Goal: Transaction & Acquisition: Book appointment/travel/reservation

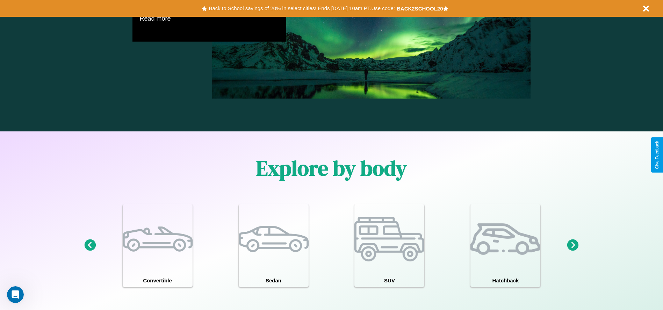
scroll to position [1003, 0]
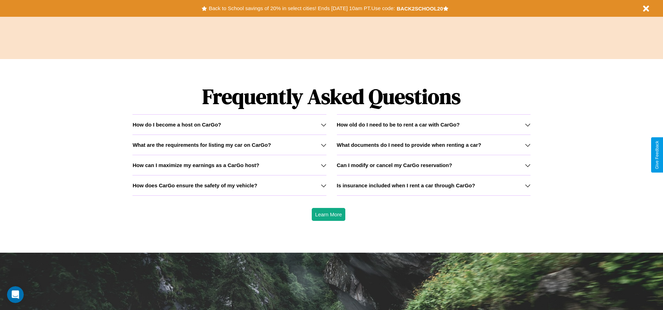
click at [528, 185] on icon at bounding box center [528, 186] width 6 height 6
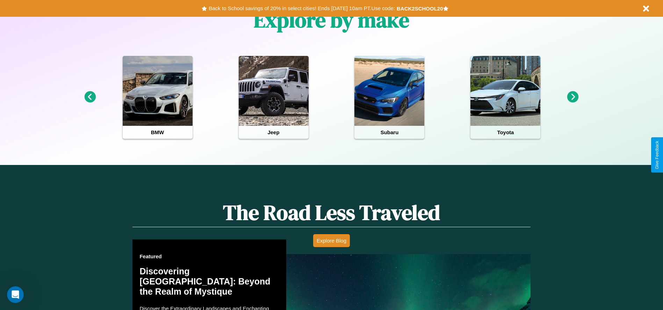
scroll to position [145, 0]
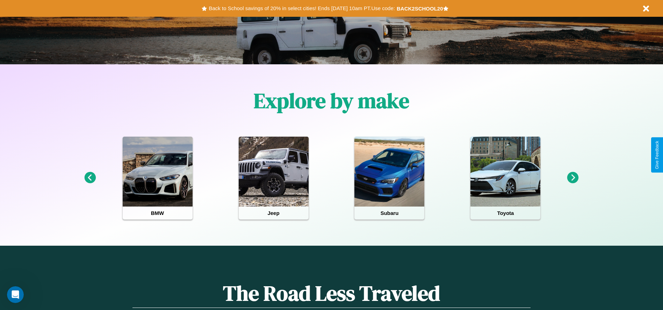
click at [573, 178] on icon at bounding box center [573, 178] width 12 height 12
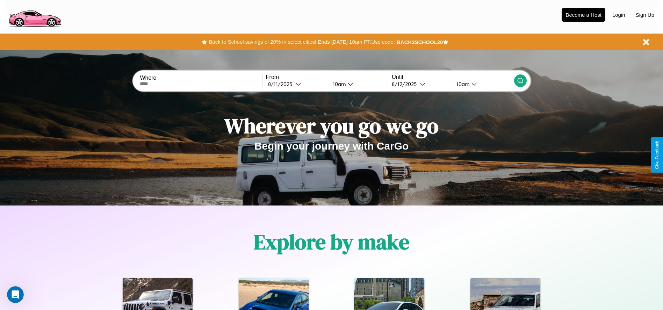
scroll to position [0, 0]
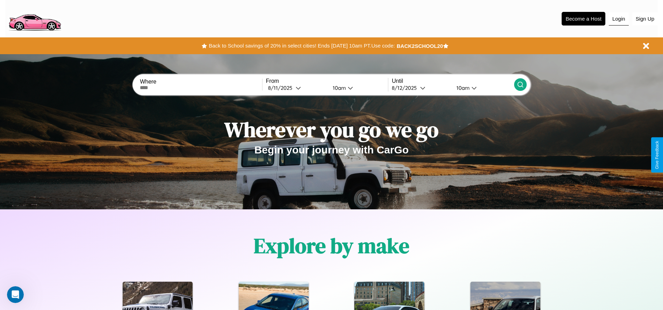
click at [619, 19] on button "Login" at bounding box center [619, 18] width 20 height 13
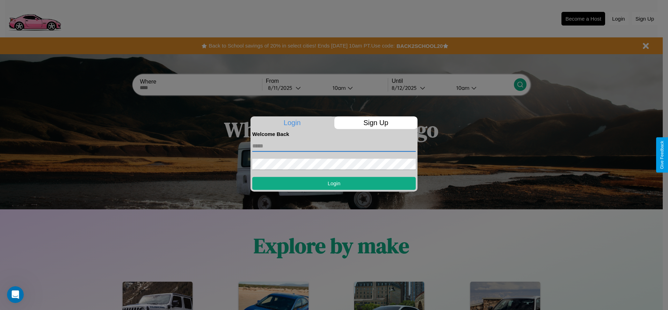
click at [334, 146] on input "text" at bounding box center [334, 146] width 164 height 11
type input "**********"
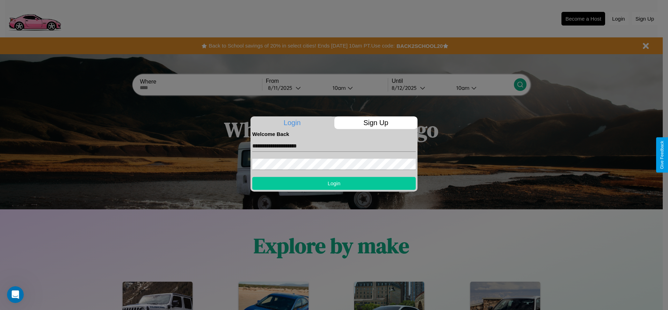
click at [334, 183] on button "Login" at bounding box center [334, 183] width 164 height 13
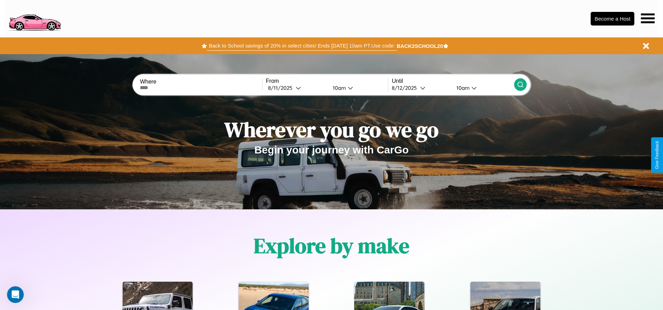
click at [302, 46] on button "Back to School savings of 20% in select cities! Ends [DATE] 10am PT. Use code:" at bounding box center [301, 46] width 189 height 10
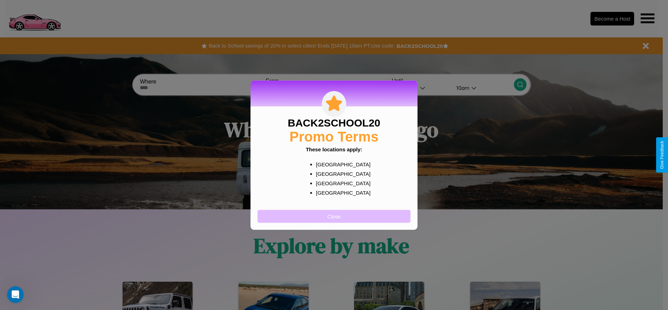
click at [334, 216] on button "Close" at bounding box center [334, 216] width 153 height 13
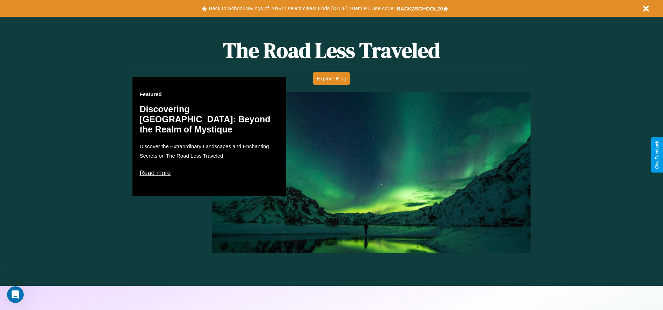
scroll to position [846, 0]
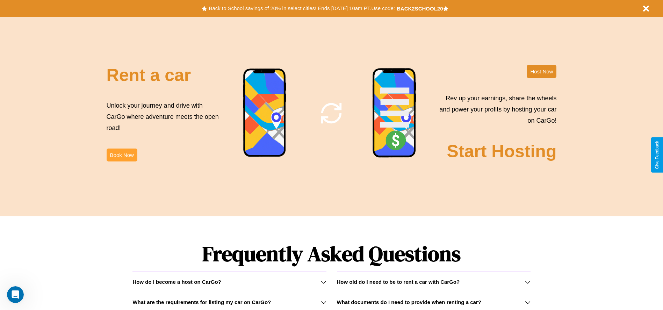
click at [122, 155] on button "Book Now" at bounding box center [122, 155] width 31 height 13
